Goal: Information Seeking & Learning: Stay updated

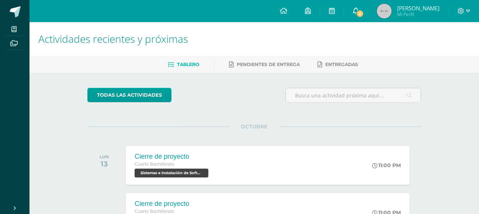
click at [364, 14] on span "2" at bounding box center [360, 14] width 8 height 8
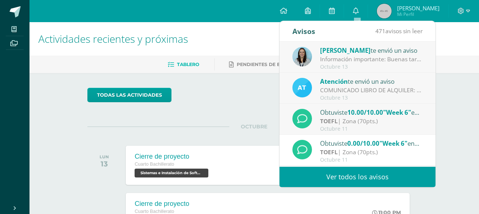
click at [330, 88] on div "COMUNICADO LIBRO DE ALQUILER: Estimados padres de familia, Les compartimos info…" at bounding box center [371, 90] width 102 height 8
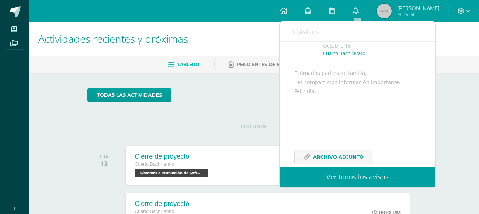
scroll to position [73, 0]
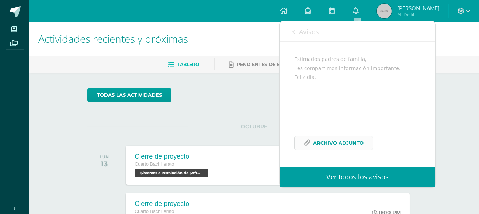
click at [339, 143] on span "Archivo Adjunto" at bounding box center [338, 143] width 50 height 14
click at [297, 34] on link "Avisos" at bounding box center [305, 31] width 27 height 21
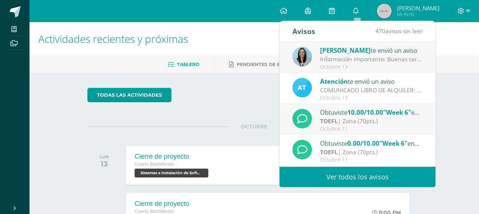
click at [326, 87] on div "COMUNICADO LIBRO DE ALQUILER: Estimados padres de familia, Les compartimos info…" at bounding box center [371, 90] width 102 height 8
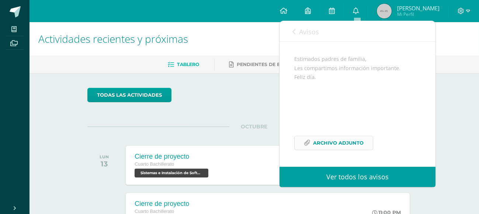
click at [313, 144] on span "Archivo Adjunto" at bounding box center [338, 143] width 50 height 14
click at [291, 29] on div "Avisos 470 avisos sin leer Avisos" at bounding box center [357, 31] width 156 height 21
click at [294, 29] on icon at bounding box center [293, 32] width 3 height 6
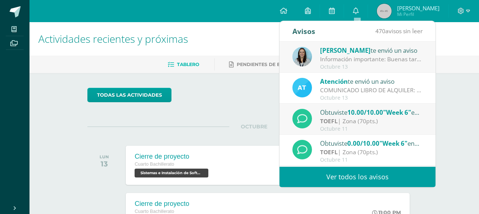
click at [316, 58] on div "[PERSON_NAME] te envió un aviso Información importante: Buenas tardes padres de…" at bounding box center [357, 57] width 130 height 24
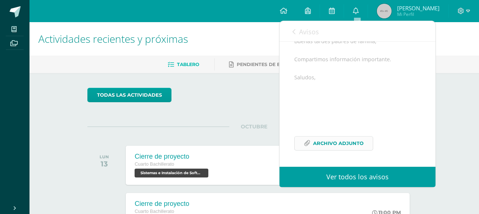
click at [310, 150] on link "Archivo Adjunto" at bounding box center [333, 143] width 79 height 14
click at [291, 32] on div "Avisos 469 avisos sin leer Avisos" at bounding box center [357, 31] width 156 height 21
click at [290, 34] on div "Avisos 469 avisos sin leer Avisos" at bounding box center [357, 31] width 156 height 21
click at [295, 31] on link "Avisos" at bounding box center [305, 31] width 27 height 21
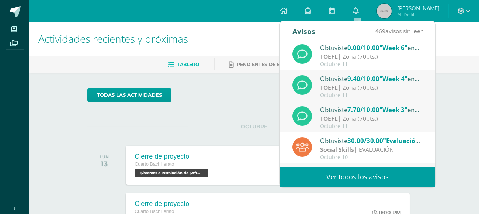
scroll to position [101, 0]
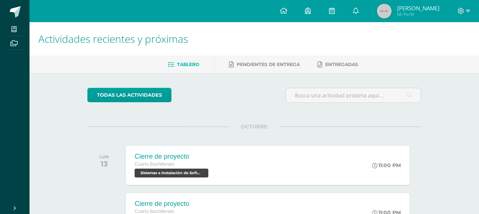
click at [227, 102] on div "todas las Actividades" at bounding box center [253, 98] width 339 height 21
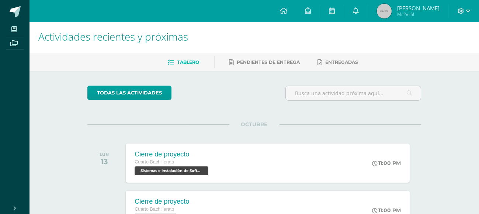
scroll to position [0, 0]
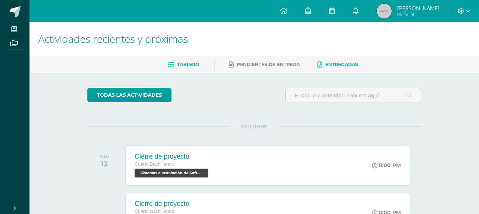
click at [328, 66] on span "Entregadas" at bounding box center [341, 65] width 33 height 6
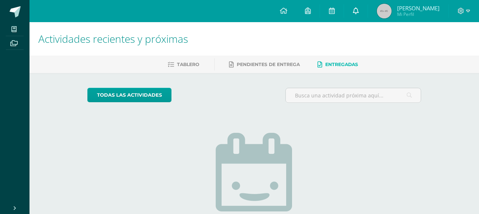
click at [358, 10] on icon at bounding box center [356, 10] width 6 height 7
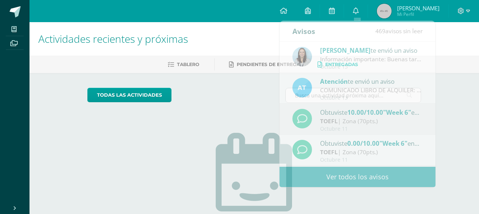
click at [194, 76] on div "todas las Actividades No tienes actividades Échale un vistazo a los demás perío…" at bounding box center [254, 187] width 363 height 228
